Goal: Navigation & Orientation: Find specific page/section

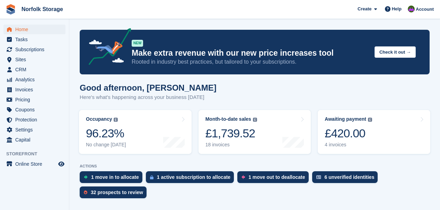
click at [27, 29] on span "Home" at bounding box center [36, 30] width 42 height 10
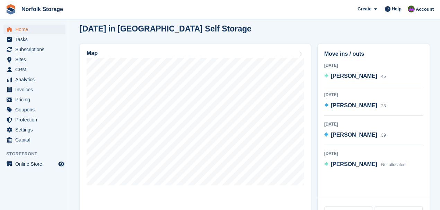
scroll to position [220, 0]
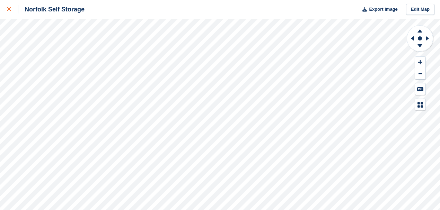
click at [8, 16] on link at bounding box center [9, 9] width 18 height 19
